Goal: Contribute content: Contribute content

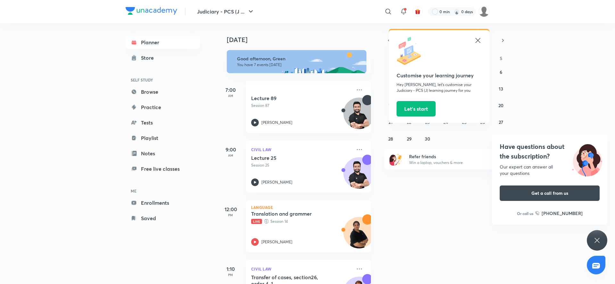
click at [475, 38] on icon at bounding box center [478, 41] width 8 height 8
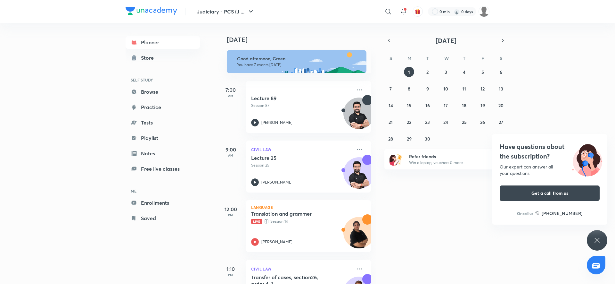
click at [594, 237] on icon at bounding box center [597, 240] width 8 height 8
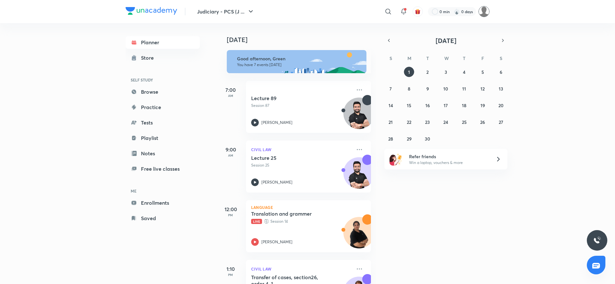
click at [486, 15] on img at bounding box center [484, 11] width 11 height 11
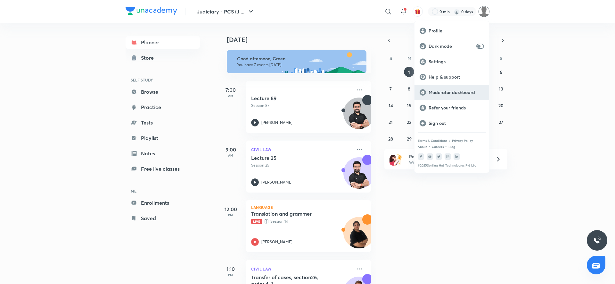
click at [446, 85] on div "Moderator dashboard" at bounding box center [452, 92] width 75 height 15
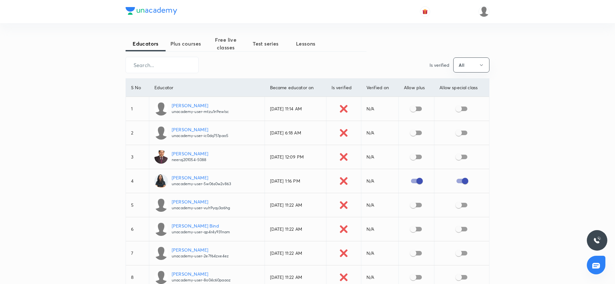
click at [185, 45] on span "Plus courses" at bounding box center [186, 44] width 40 height 8
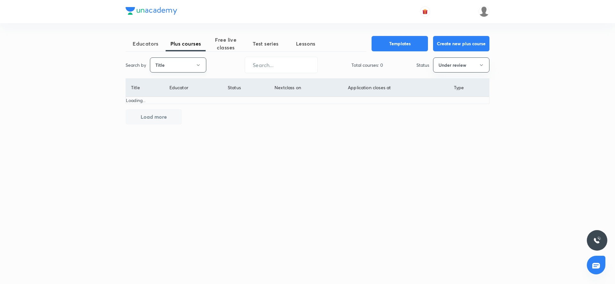
click at [179, 61] on button "Title" at bounding box center [178, 64] width 56 height 15
click at [171, 95] on span "Username" at bounding box center [178, 96] width 48 height 7
click at [260, 61] on input "text" at bounding box center [281, 65] width 72 height 16
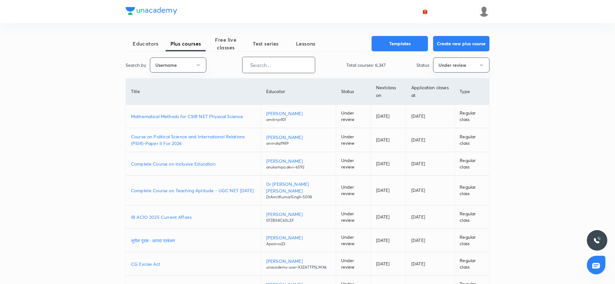
paste input "unacademy-sitalsharma4700"
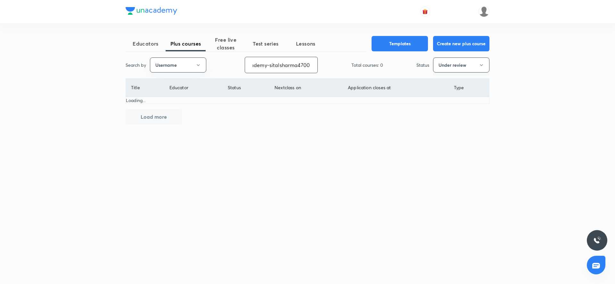
type input "unacademy-sitalsharma4700"
click at [454, 66] on button "Under review" at bounding box center [461, 64] width 56 height 15
click at [447, 86] on span "All" at bounding box center [461, 84] width 48 height 7
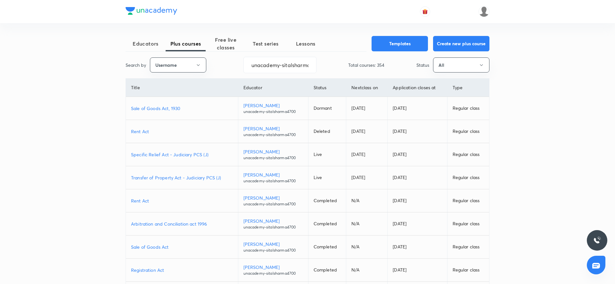
click at [165, 175] on p "Transfer of Property Act - Judiciary PCS (J)" at bounding box center [182, 177] width 102 height 7
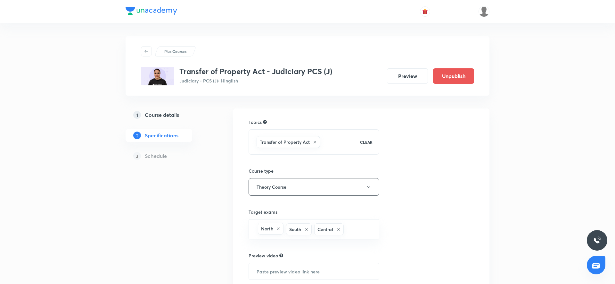
click at [166, 114] on h5 "Course details" at bounding box center [162, 115] width 34 height 8
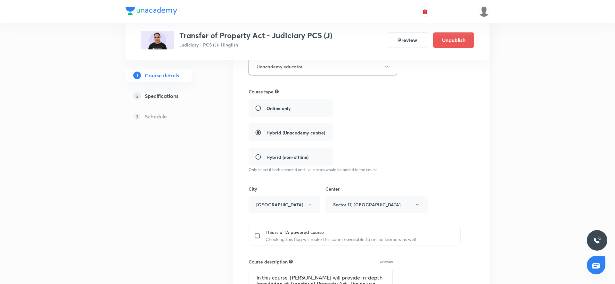
scroll to position [349, 0]
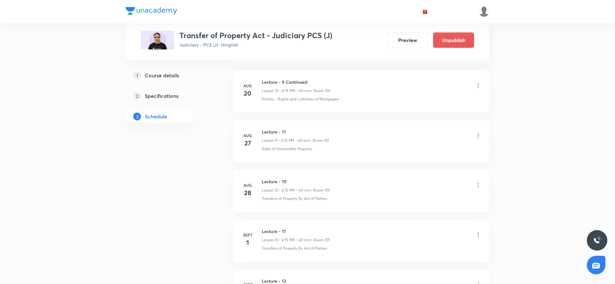
scroll to position [870, 0]
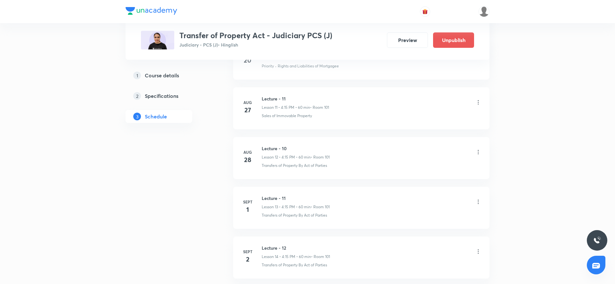
click at [477, 198] on icon at bounding box center [478, 201] width 6 height 6
click at [421, 215] on p "Edit" at bounding box center [420, 214] width 8 height 7
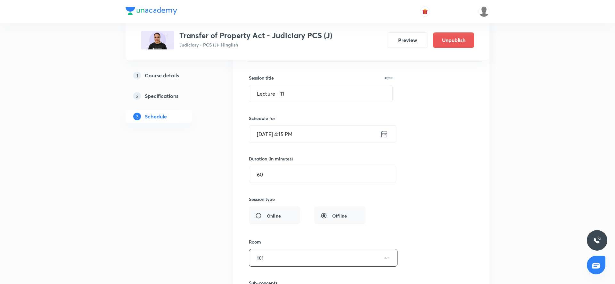
scroll to position [685, 0]
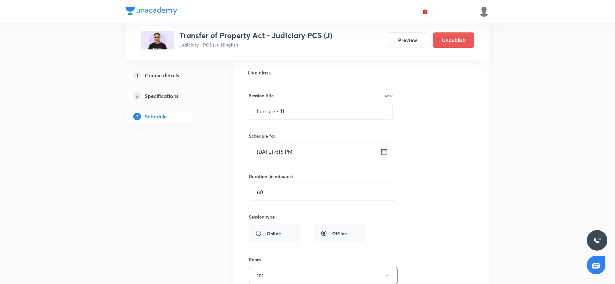
click at [276, 229] on div "Online Offline" at bounding box center [307, 233] width 117 height 18
click at [271, 234] on div "Online Offline" at bounding box center [307, 233] width 117 height 18
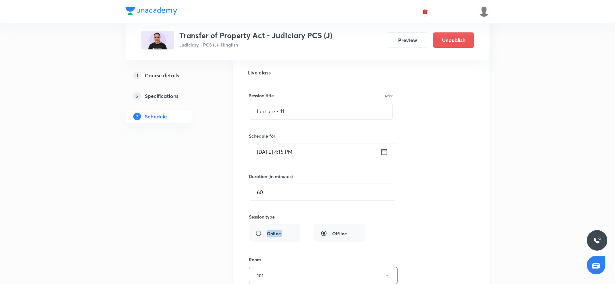
click at [271, 234] on div "Online Offline" at bounding box center [307, 233] width 117 height 18
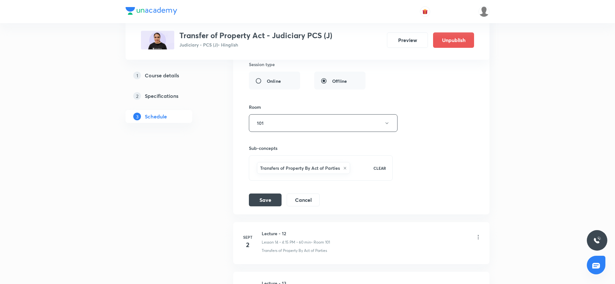
scroll to position [836, 0]
click at [296, 196] on button "Cancel" at bounding box center [303, 199] width 33 height 13
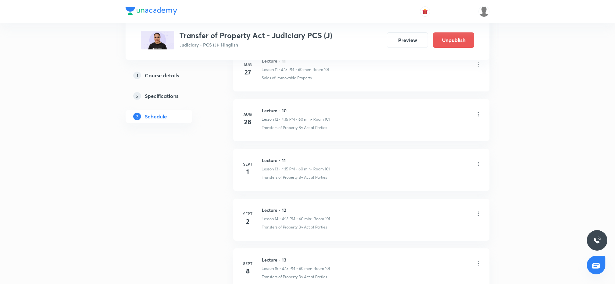
scroll to position [609, 0]
click at [479, 168] on icon at bounding box center [478, 168] width 6 height 6
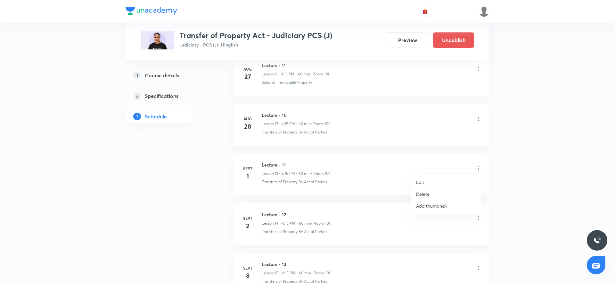
click at [417, 193] on p "Delete" at bounding box center [422, 193] width 13 height 7
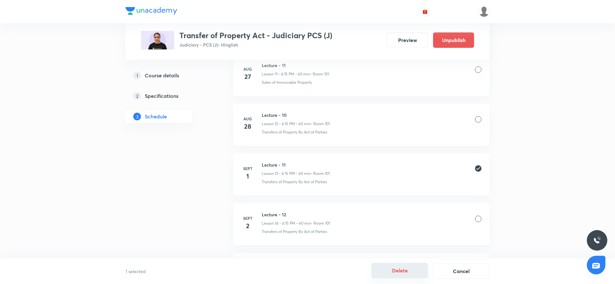
click at [411, 270] on button "Delete" at bounding box center [400, 269] width 56 height 15
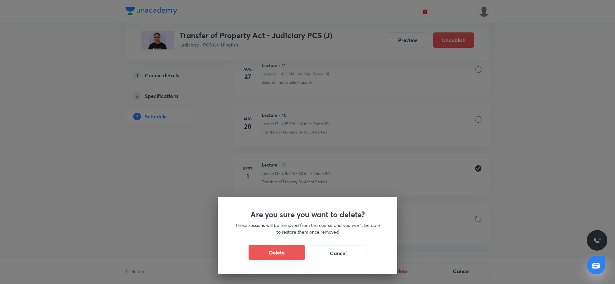
click at [277, 251] on button "Delete" at bounding box center [277, 251] width 56 height 15
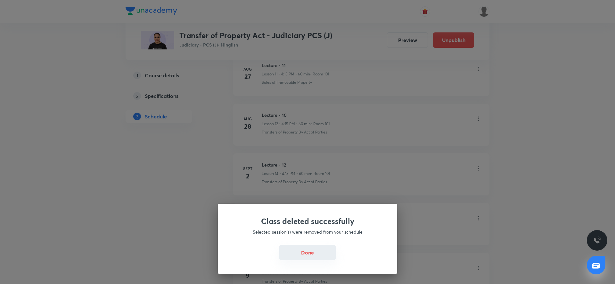
click at [299, 251] on button "Done" at bounding box center [307, 251] width 56 height 15
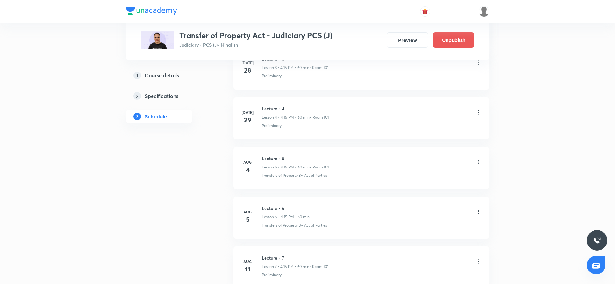
scroll to position [0, 0]
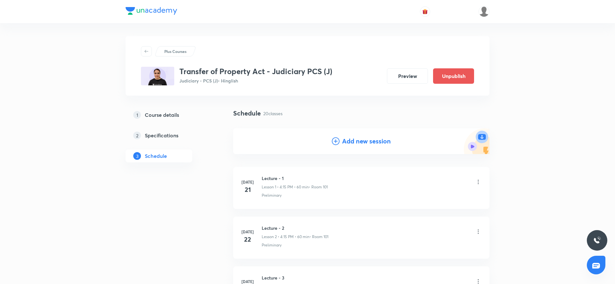
click at [352, 139] on h4 "Add new session" at bounding box center [366, 141] width 49 height 10
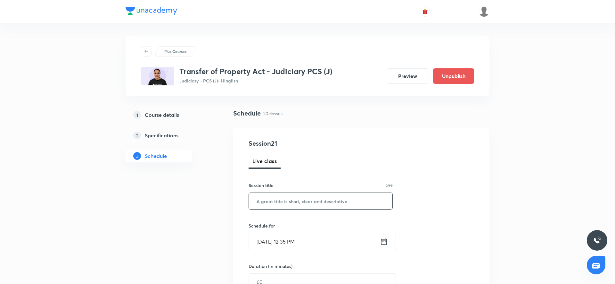
click at [327, 196] on input "text" at bounding box center [321, 201] width 144 height 16
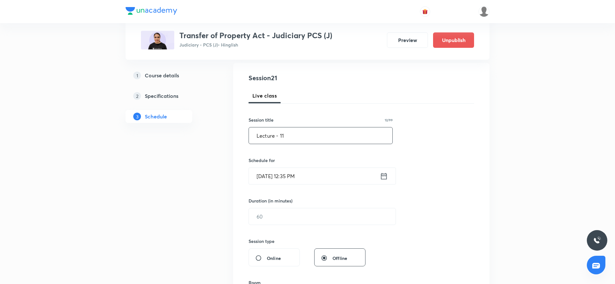
scroll to position [71, 0]
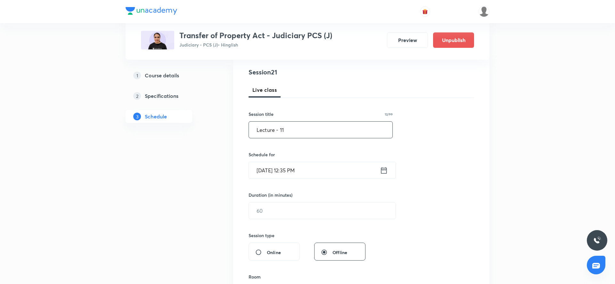
type input "Lecture - 11"
click at [385, 173] on icon at bounding box center [384, 170] width 8 height 9
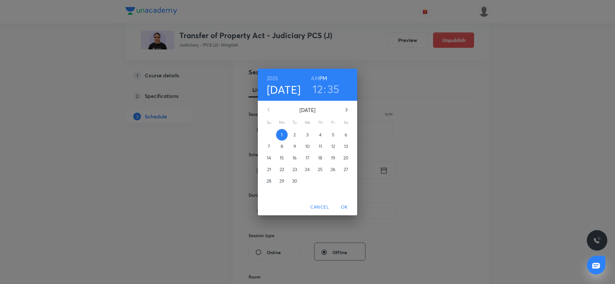
click at [317, 75] on h6 "AM" at bounding box center [315, 78] width 8 height 9
click at [322, 76] on h6 "PM" at bounding box center [323, 78] width 8 height 9
click at [321, 90] on h3 "12" at bounding box center [318, 88] width 10 height 13
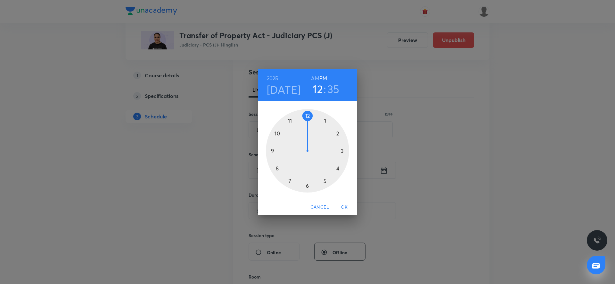
click at [338, 168] on div at bounding box center [307, 150] width 83 height 83
click at [342, 151] on div at bounding box center [307, 150] width 83 height 83
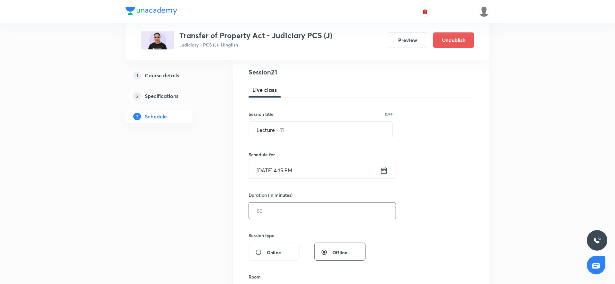
click at [305, 205] on input "text" at bounding box center [322, 210] width 147 height 16
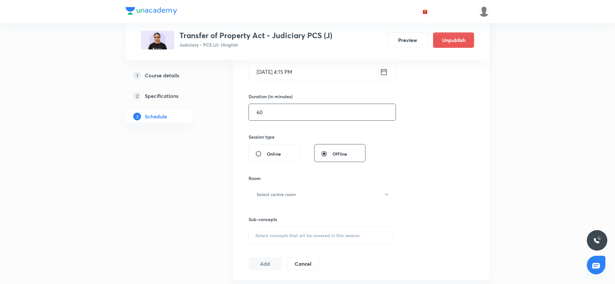
scroll to position [175, 0]
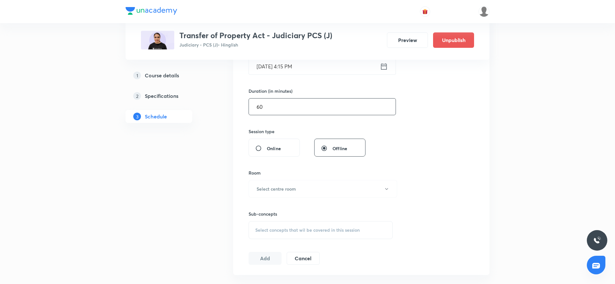
type input "60"
click at [271, 155] on div "Session 21 Live class Session title 12/99 Lecture - 11 ​ Schedule for Sept 1, 2…" at bounding box center [362, 113] width 226 height 301
click at [273, 146] on span "Online" at bounding box center [274, 148] width 14 height 7
click at [267, 146] on input "Online" at bounding box center [261, 148] width 12 height 6
radio input "true"
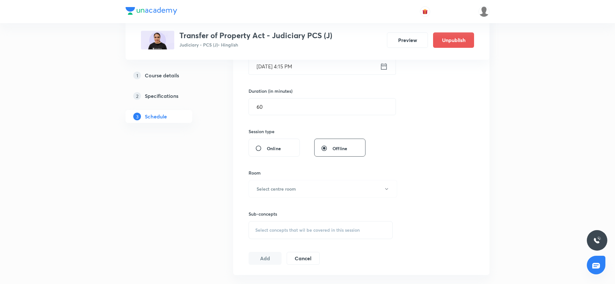
radio input "false"
click at [276, 192] on div "Select concepts that wil be covered in this session" at bounding box center [321, 189] width 144 height 18
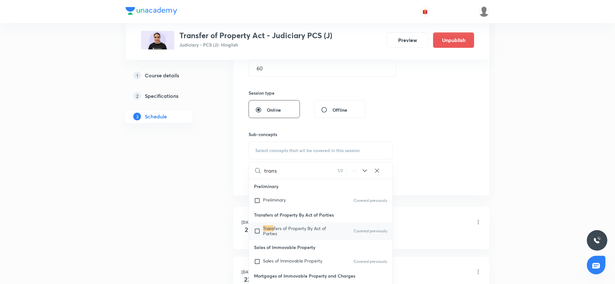
scroll to position [228, 0]
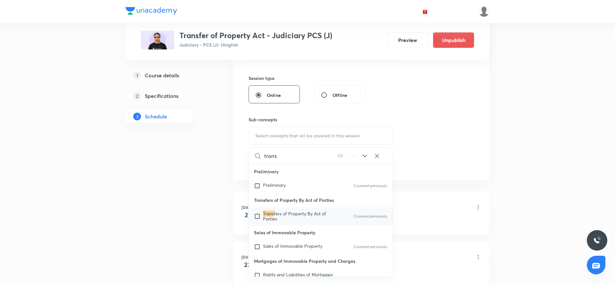
type input "trans"
click at [276, 216] on span "fers of Property By Act of Parties" at bounding box center [294, 215] width 63 height 11
checkbox input "true"
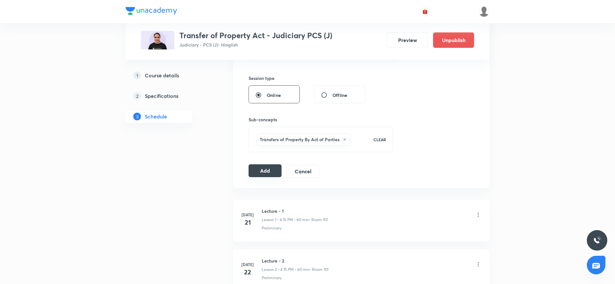
click at [275, 172] on button "Add" at bounding box center [265, 170] width 33 height 13
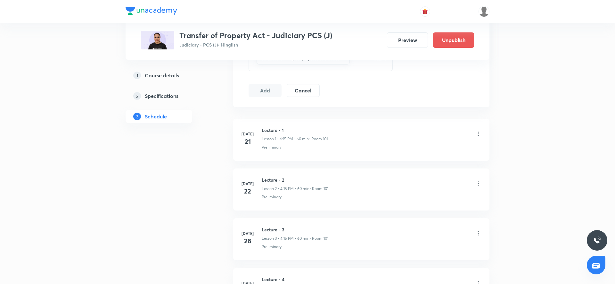
scroll to position [17, 0]
